Goal: Task Accomplishment & Management: Complete application form

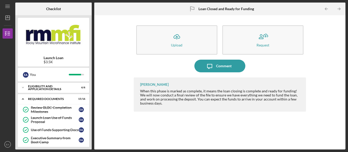
scroll to position [227, 0]
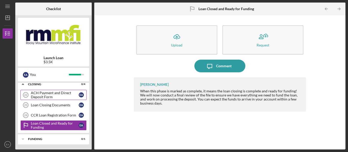
click at [57, 94] on div "ACH Payment and Direct Deposit Form" at bounding box center [55, 95] width 48 height 8
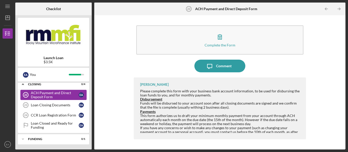
click at [61, 97] on div "ACH Payment and Direct Deposit Form" at bounding box center [55, 95] width 48 height 8
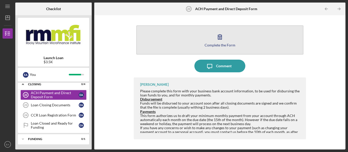
click at [227, 42] on button "Complete the Form Form" at bounding box center [219, 39] width 167 height 29
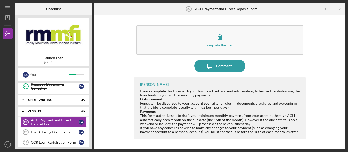
scroll to position [179, 0]
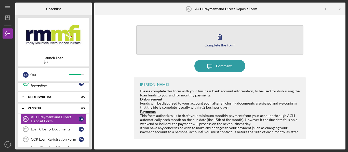
click at [209, 46] on div "Complete the Form" at bounding box center [219, 45] width 31 height 4
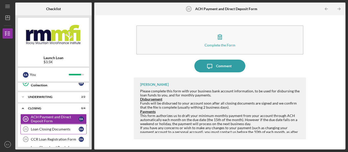
click at [49, 130] on div "Loan Closing Documents" at bounding box center [55, 130] width 48 height 4
